Goal: Transaction & Acquisition: Subscribe to service/newsletter

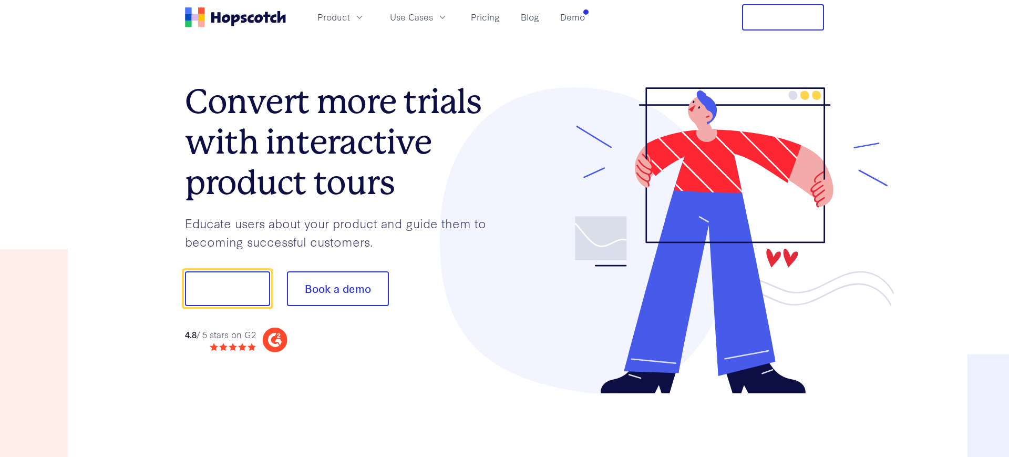
click at [768, 32] on header "Product Use Cases Pricing Blog Demo Free Trial" at bounding box center [504, 17] width 1009 height 35
click at [770, 19] on button "Free Trial" at bounding box center [783, 17] width 82 height 26
click at [745, 27] on button "Free Trial" at bounding box center [783, 17] width 82 height 26
